Goal: Task Accomplishment & Management: Use online tool/utility

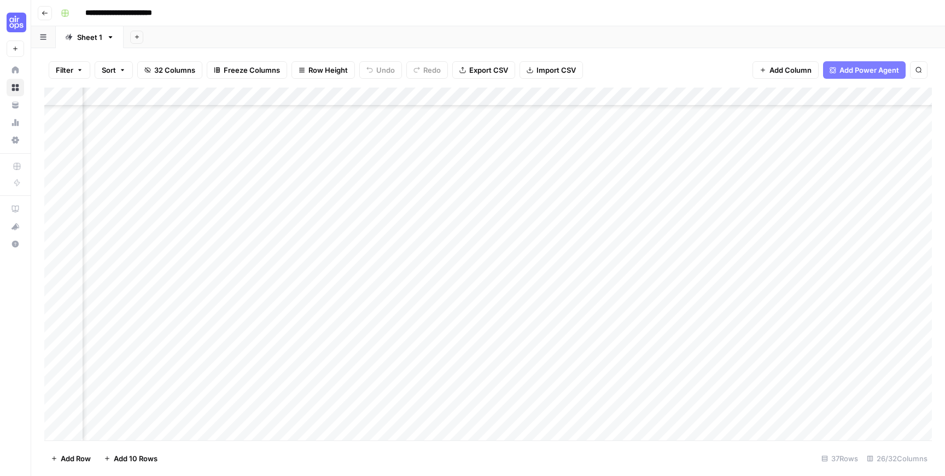
scroll to position [370, 688]
click at [323, 282] on div "Add Column" at bounding box center [487, 263] width 887 height 353
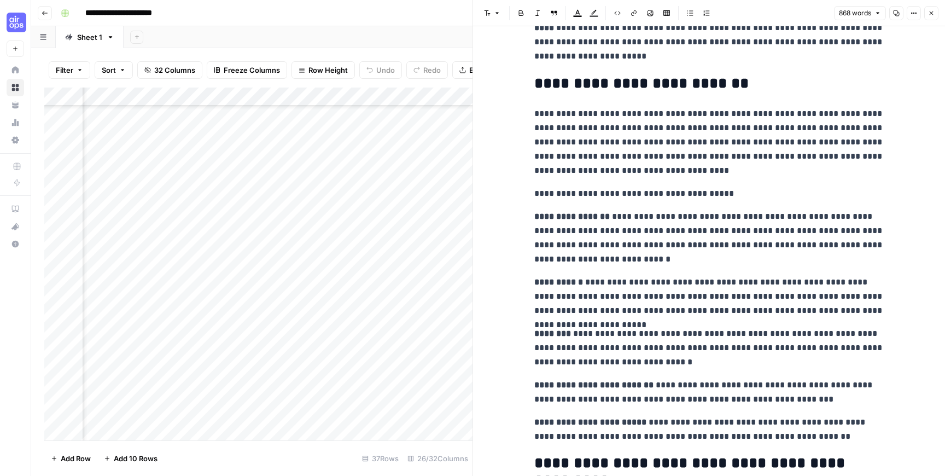
scroll to position [1052, 0]
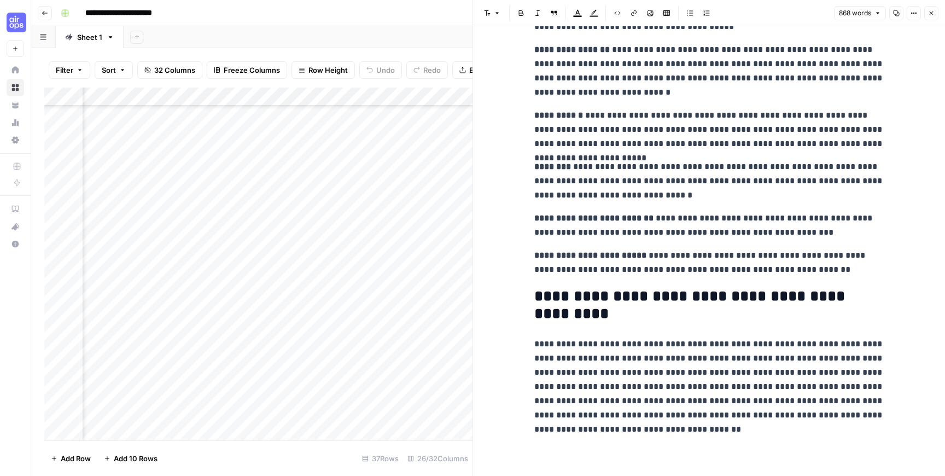
click at [929, 12] on icon "button" at bounding box center [931, 13] width 7 height 7
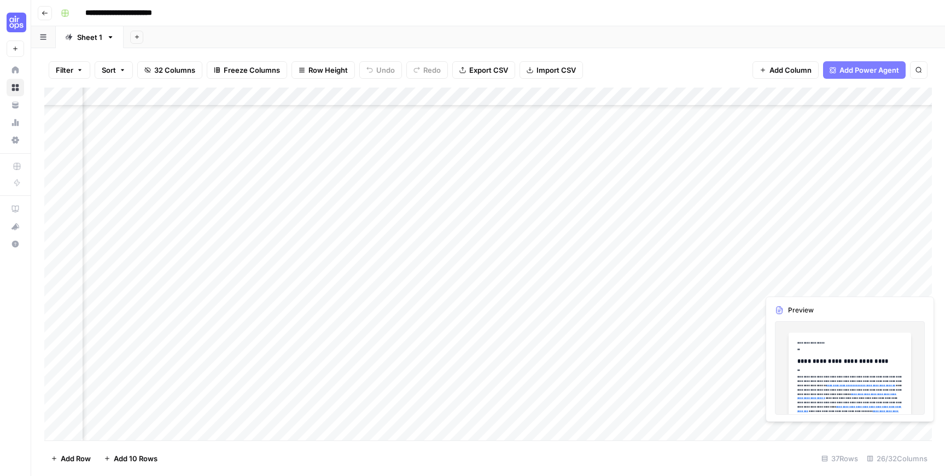
click at [806, 286] on div "Add Column" at bounding box center [487, 263] width 887 height 353
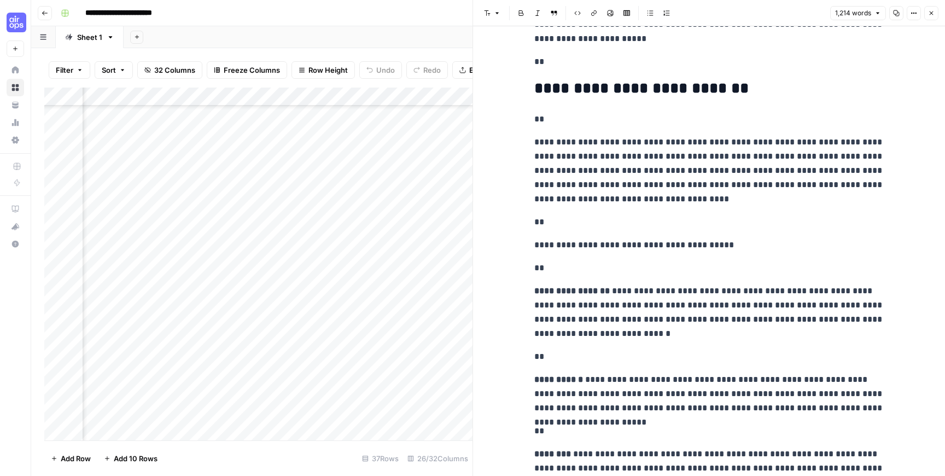
scroll to position [1349, 0]
click at [929, 16] on icon "button" at bounding box center [931, 13] width 7 height 7
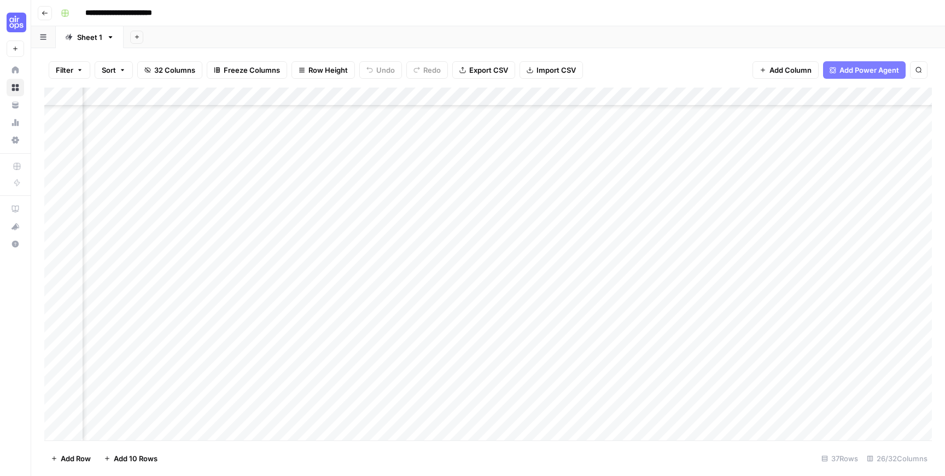
scroll to position [367, 1114]
click at [605, 286] on div "Add Column" at bounding box center [487, 263] width 887 height 353
click at [602, 302] on div "Add Column" at bounding box center [487, 263] width 887 height 353
click at [571, 323] on div "Add Column" at bounding box center [487, 263] width 887 height 353
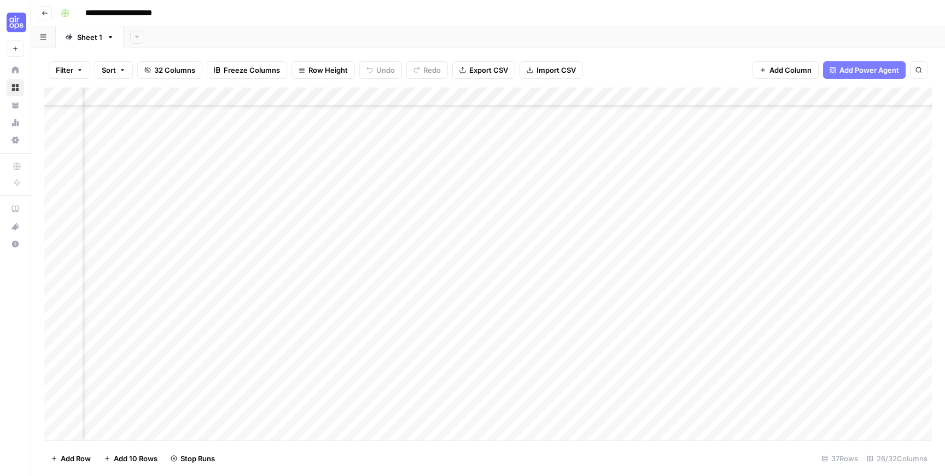
scroll to position [364, 1296]
click at [407, 291] on div "Add Column" at bounding box center [487, 263] width 887 height 353
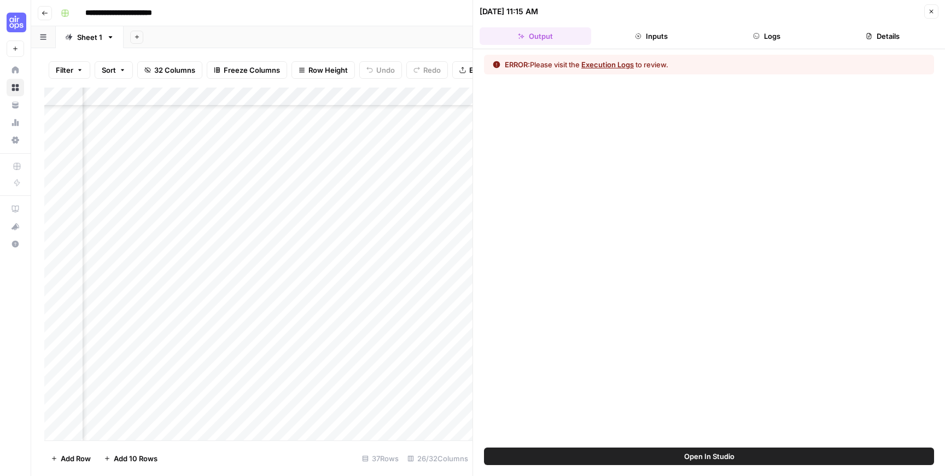
click at [932, 7] on button "Close" at bounding box center [931, 11] width 14 height 14
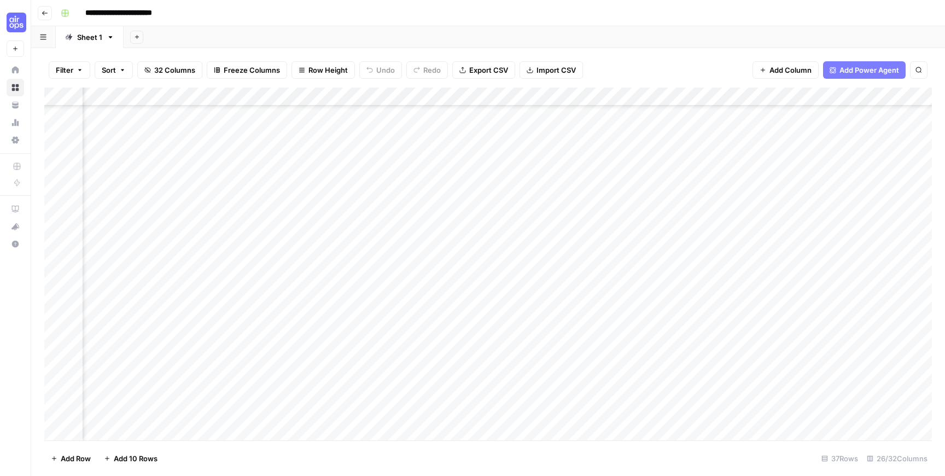
scroll to position [356, 1143]
drag, startPoint x: 401, startPoint y: 299, endPoint x: 403, endPoint y: 317, distance: 18.7
click at [403, 317] on div "Add Column" at bounding box center [487, 263] width 887 height 353
click at [610, 295] on div "Add Column" at bounding box center [487, 263] width 887 height 353
drag, startPoint x: 414, startPoint y: 297, endPoint x: 415, endPoint y: 314, distance: 17.0
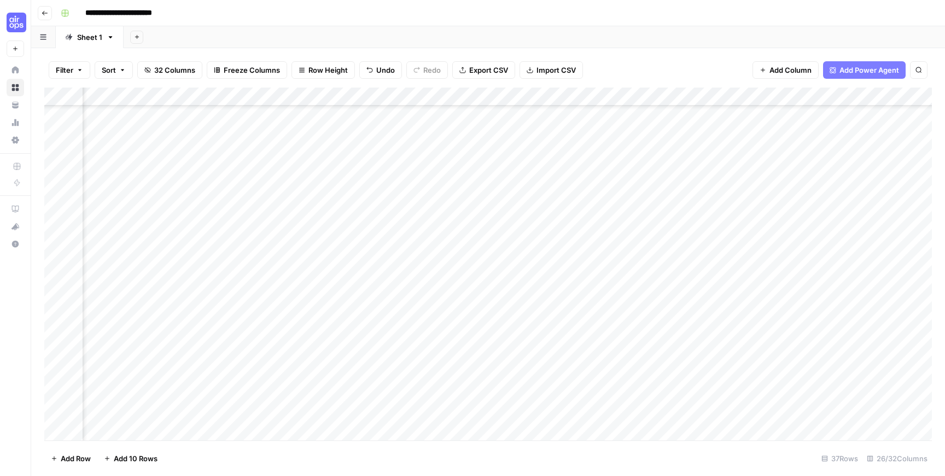
click at [415, 314] on div "Add Column" at bounding box center [487, 263] width 887 height 353
drag, startPoint x: 602, startPoint y: 296, endPoint x: 604, endPoint y: 314, distance: 18.2
click at [604, 314] on div "Add Column" at bounding box center [487, 263] width 887 height 353
click at [393, 296] on div "Add Column" at bounding box center [487, 263] width 887 height 353
click at [610, 294] on div "Add Column" at bounding box center [487, 263] width 887 height 353
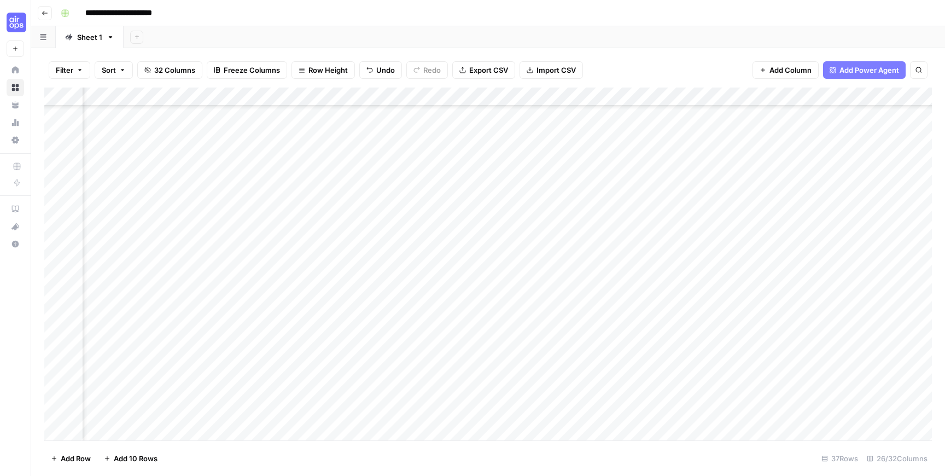
click at [610, 294] on div "Add Column" at bounding box center [487, 263] width 887 height 353
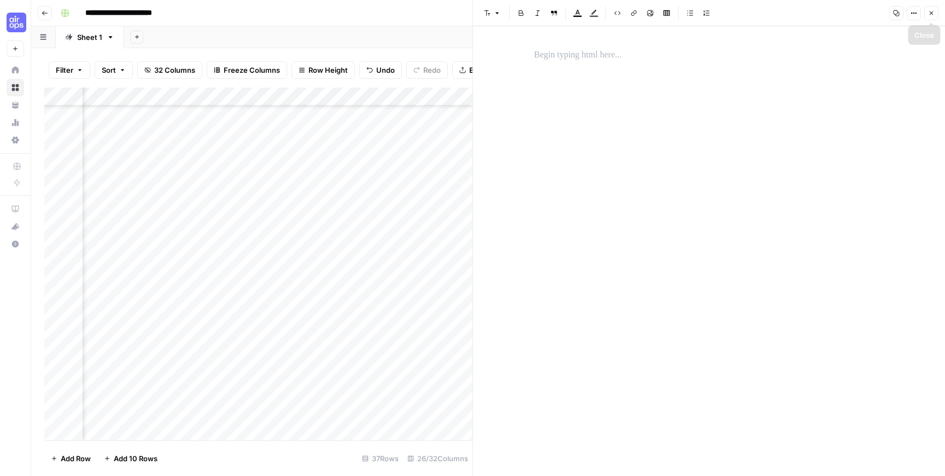
click at [774, 125] on div at bounding box center [709, 242] width 363 height 397
click at [589, 55] on p at bounding box center [709, 55] width 350 height 14
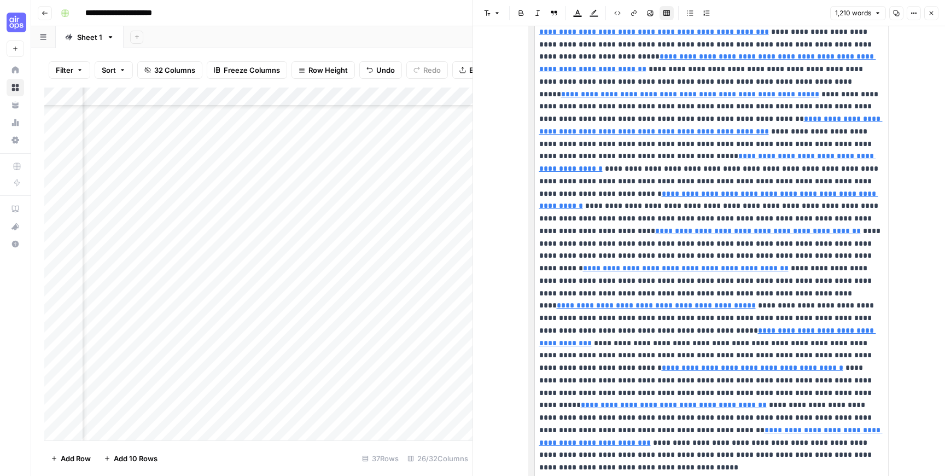
click at [931, 14] on icon "button" at bounding box center [931, 13] width 4 height 4
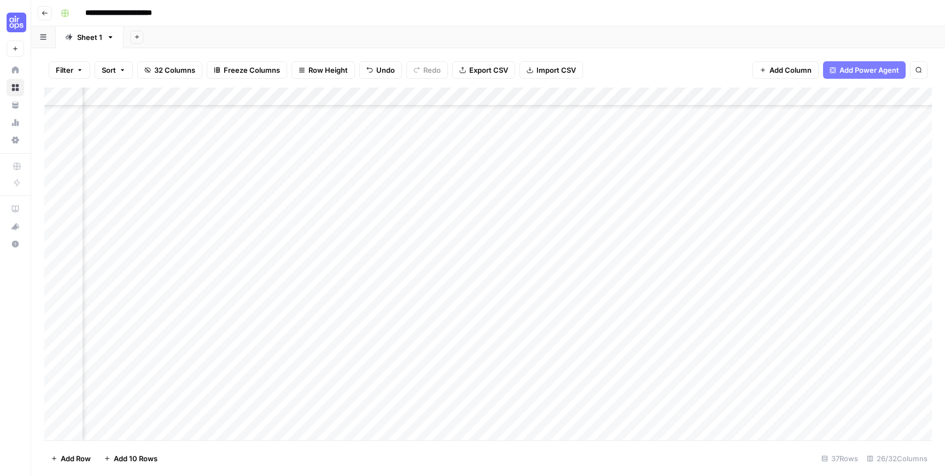
click at [602, 320] on div "Add Column" at bounding box center [487, 263] width 887 height 353
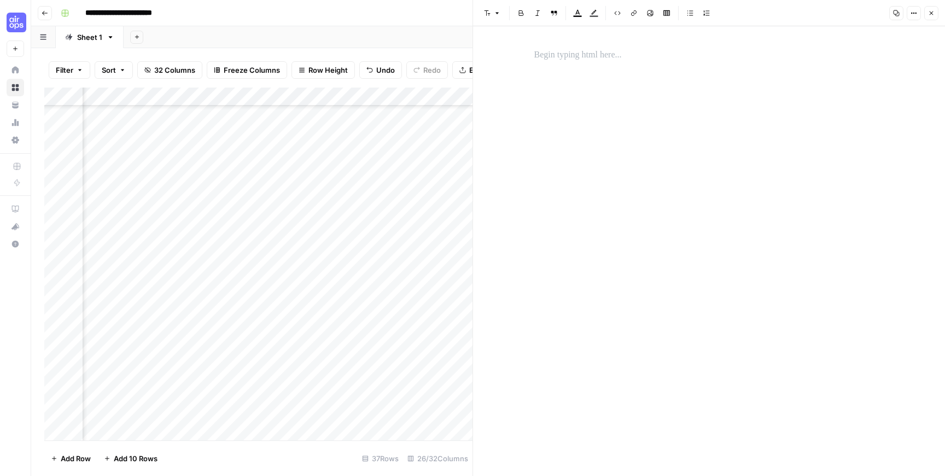
click at [934, 16] on button "Close" at bounding box center [931, 13] width 14 height 14
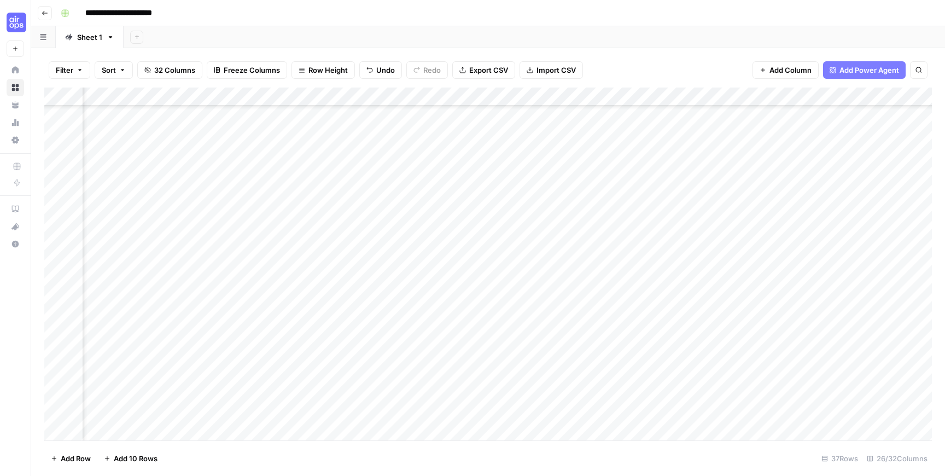
click at [669, 297] on div "Add Column" at bounding box center [487, 263] width 887 height 353
click at [440, 297] on div "Add Column" at bounding box center [487, 263] width 887 height 353
click at [817, 297] on div "Add Column" at bounding box center [487, 263] width 887 height 353
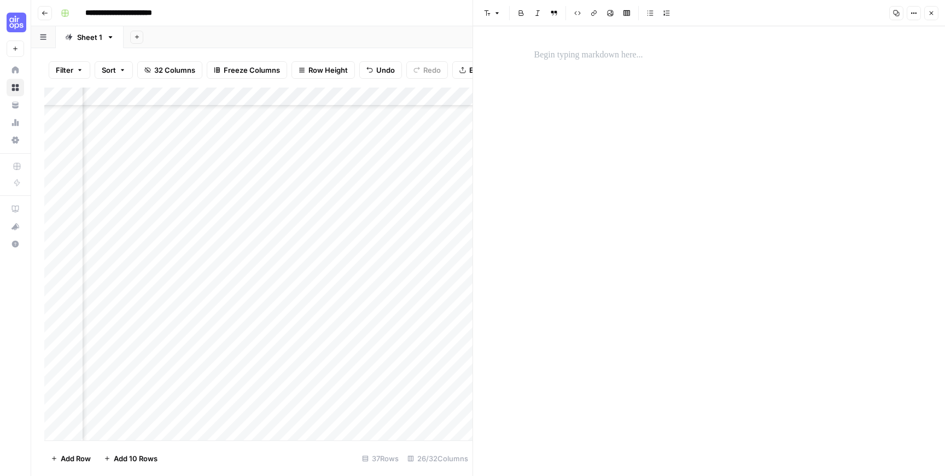
click at [634, 76] on div at bounding box center [709, 250] width 363 height 449
click at [584, 54] on p at bounding box center [709, 55] width 350 height 14
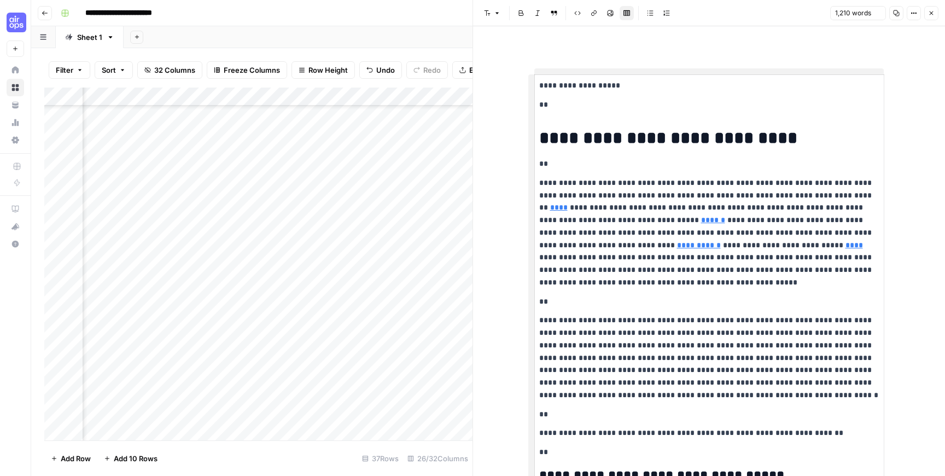
scroll to position [1732, 0]
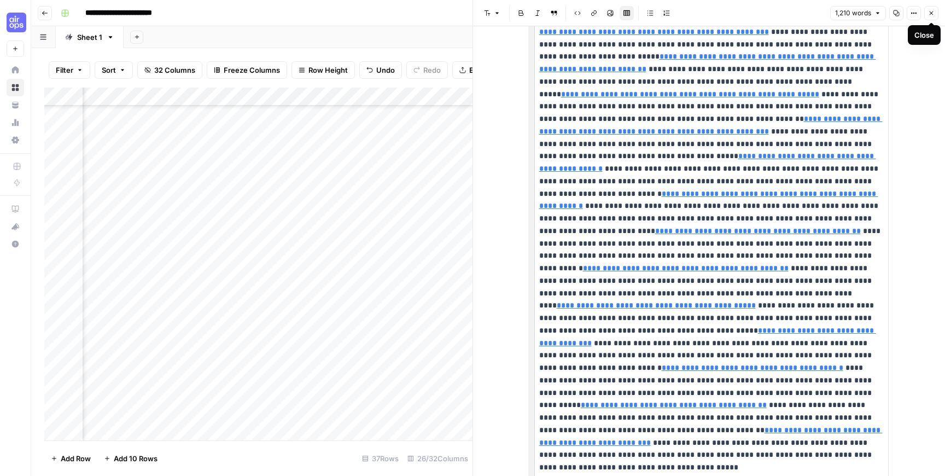
type input "[URL][DOMAIN_NAME]","text":"Puma","reason":"Removed"
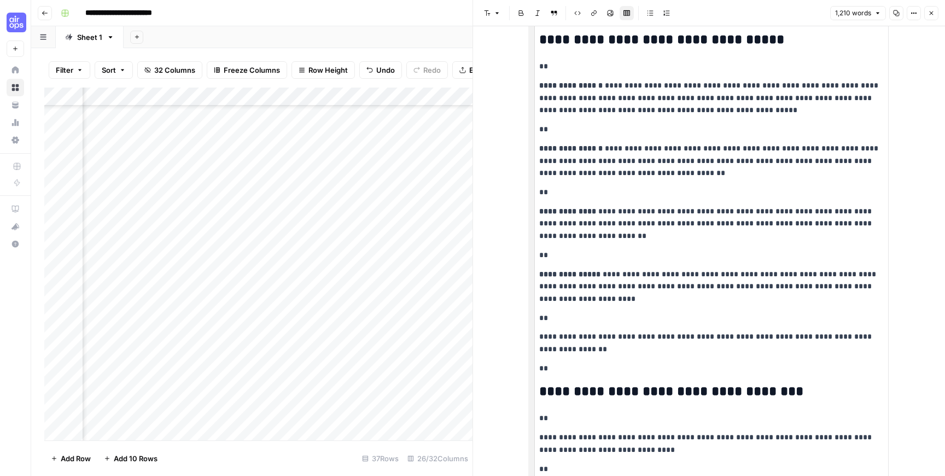
scroll to position [0, 0]
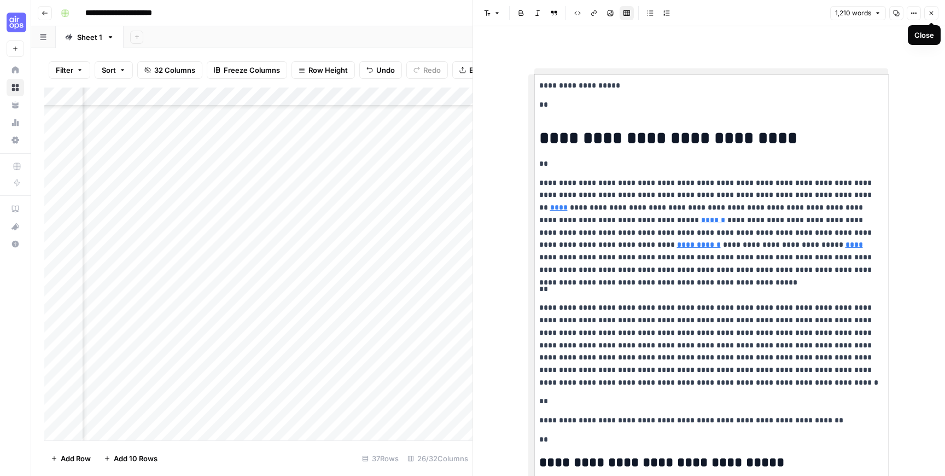
click at [935, 12] on button "Close" at bounding box center [931, 13] width 14 height 14
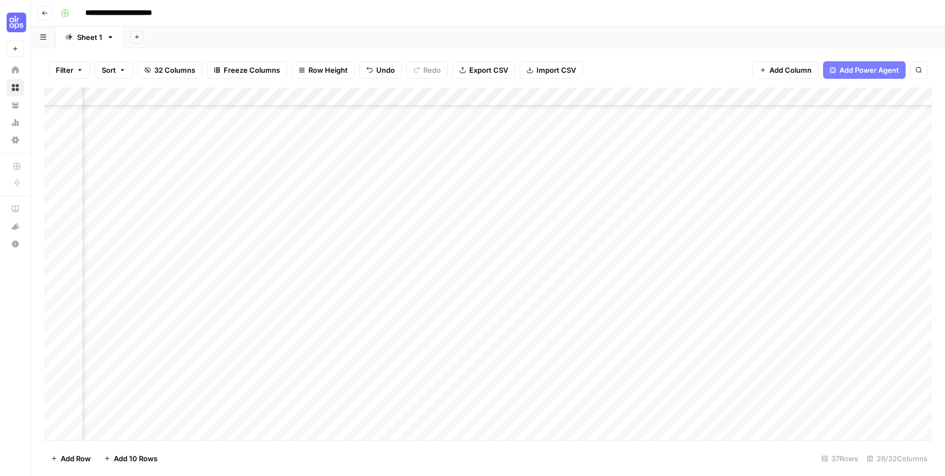
click at [619, 296] on div "Add Column" at bounding box center [487, 263] width 887 height 353
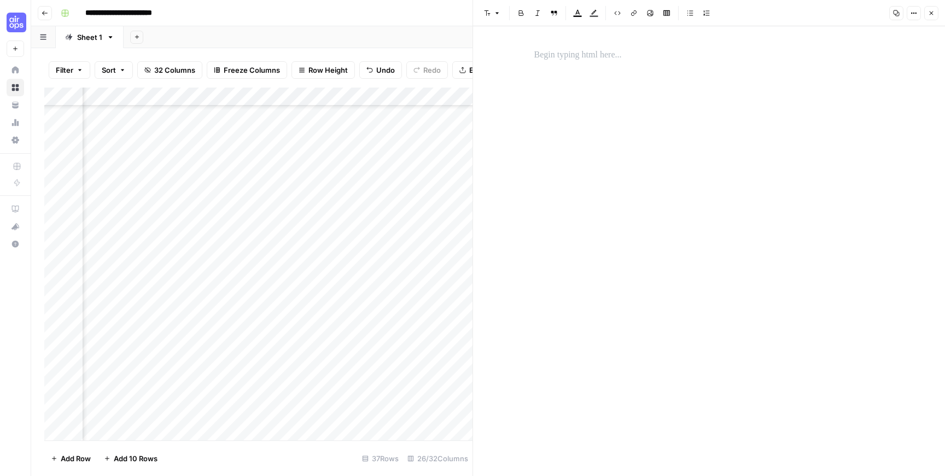
click at [663, 165] on div at bounding box center [709, 242] width 363 height 397
click at [569, 58] on p at bounding box center [709, 55] width 350 height 14
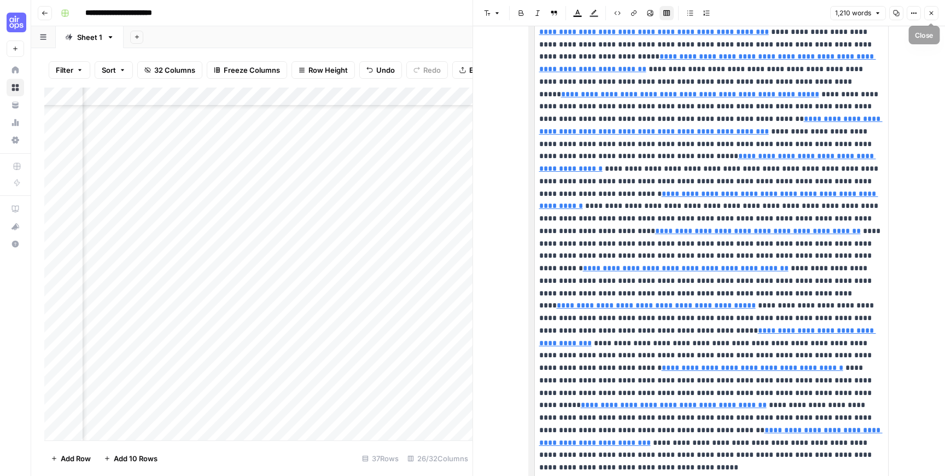
click at [933, 14] on icon "button" at bounding box center [931, 13] width 7 height 7
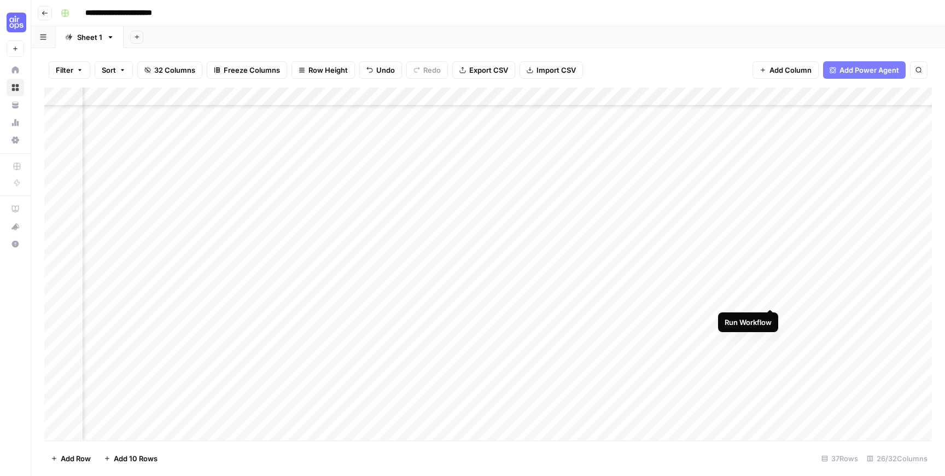
click at [767, 297] on div "Add Column" at bounding box center [487, 263] width 887 height 353
click at [574, 317] on div "Add Column" at bounding box center [487, 263] width 887 height 353
click at [771, 295] on div "Add Column" at bounding box center [487, 263] width 887 height 353
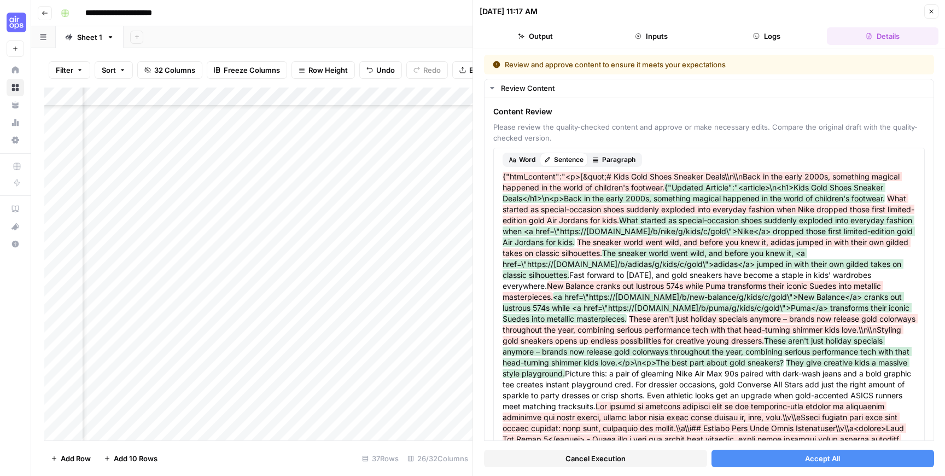
click at [757, 457] on button "Accept All" at bounding box center [822, 457] width 223 height 17
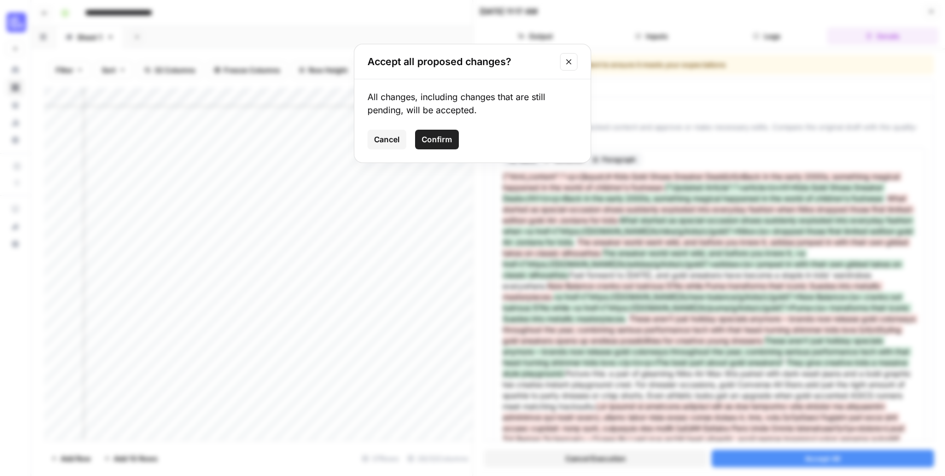
click at [425, 138] on span "Confirm" at bounding box center [437, 139] width 31 height 11
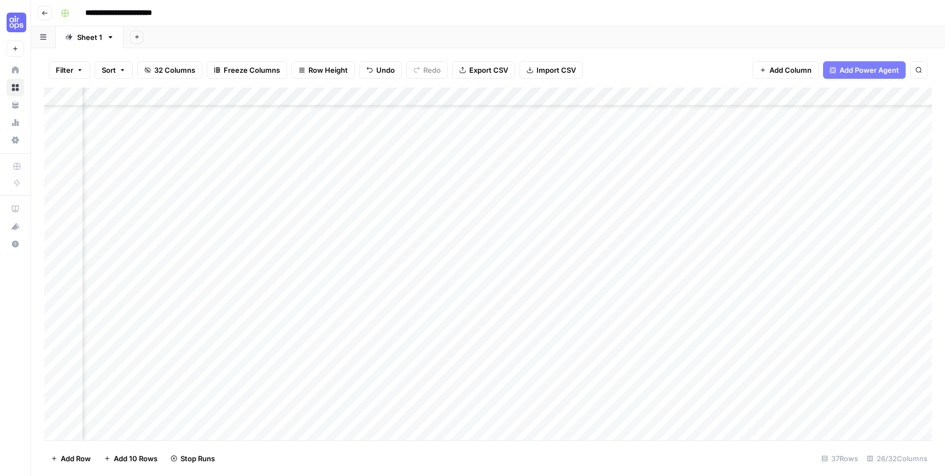
scroll to position [357, 1213]
click at [895, 297] on div "Add Column" at bounding box center [487, 263] width 887 height 353
